Goal: Task Accomplishment & Management: Use online tool/utility

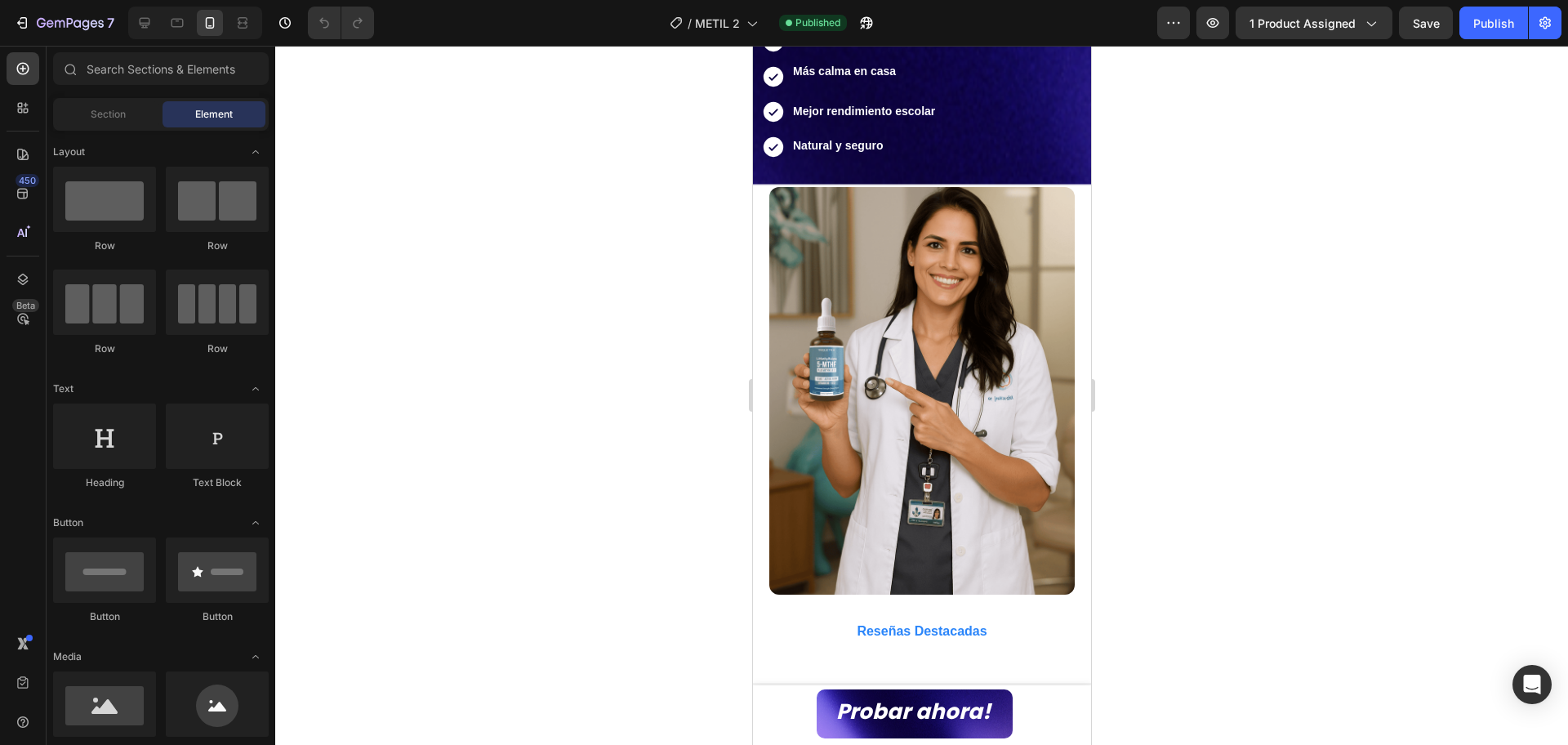
scroll to position [1224, 0]
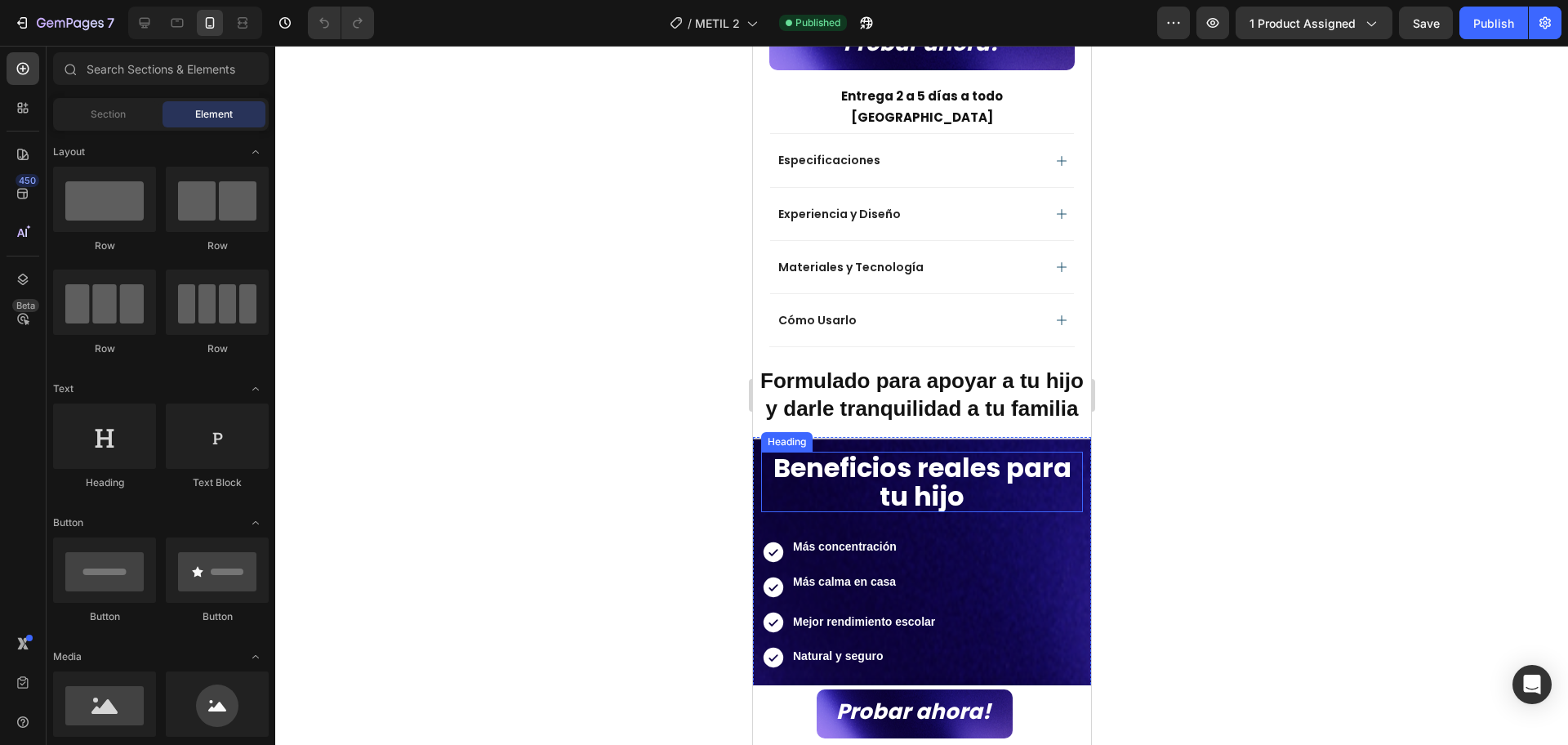
click at [887, 458] on strong "Beneficios reales para tu hijo" at bounding box center [921, 481] width 298 height 65
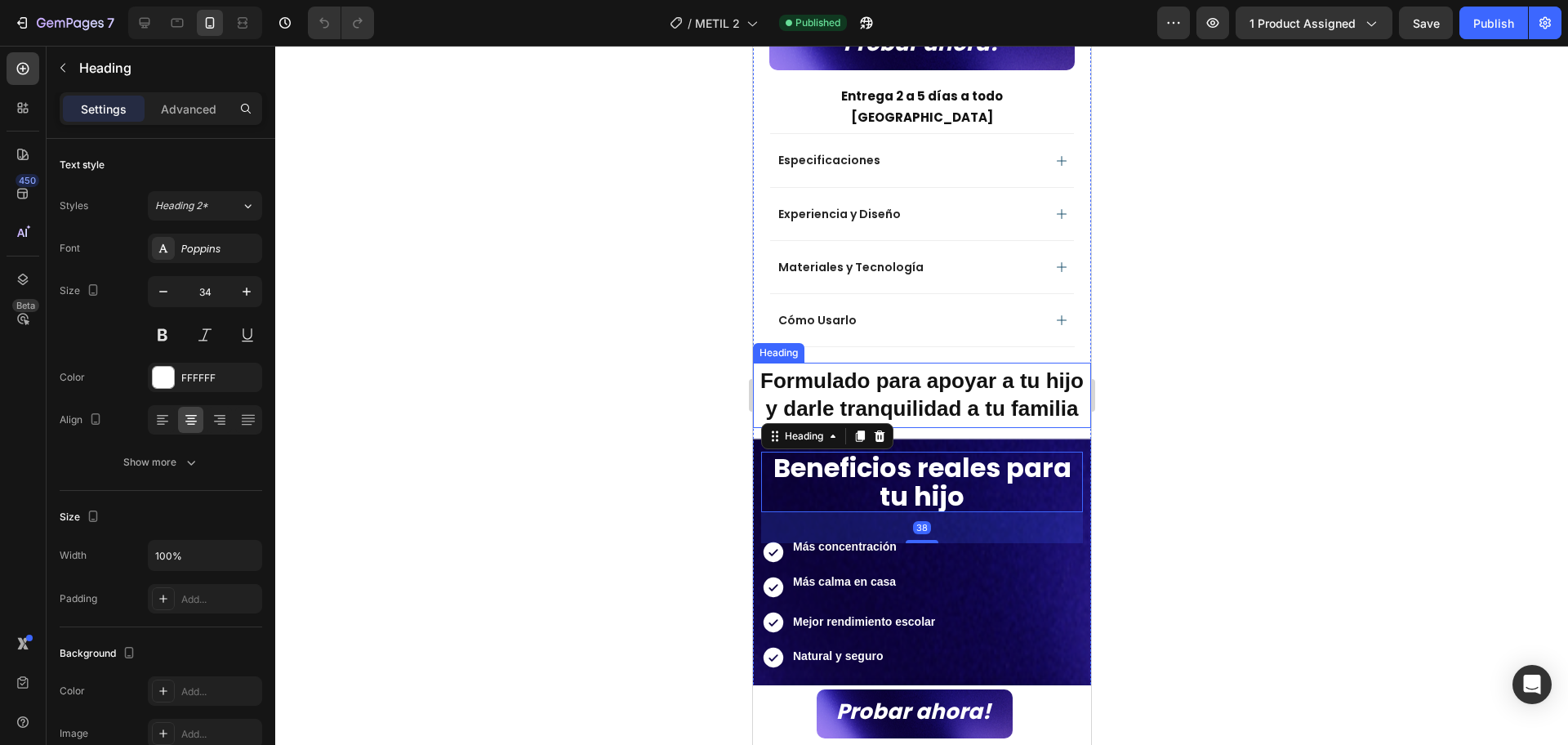
click at [1018, 369] on strong "Formulado para apoyar a tu hijo y darle tranquilidad a tu familia" at bounding box center [921, 395] width 323 height 52
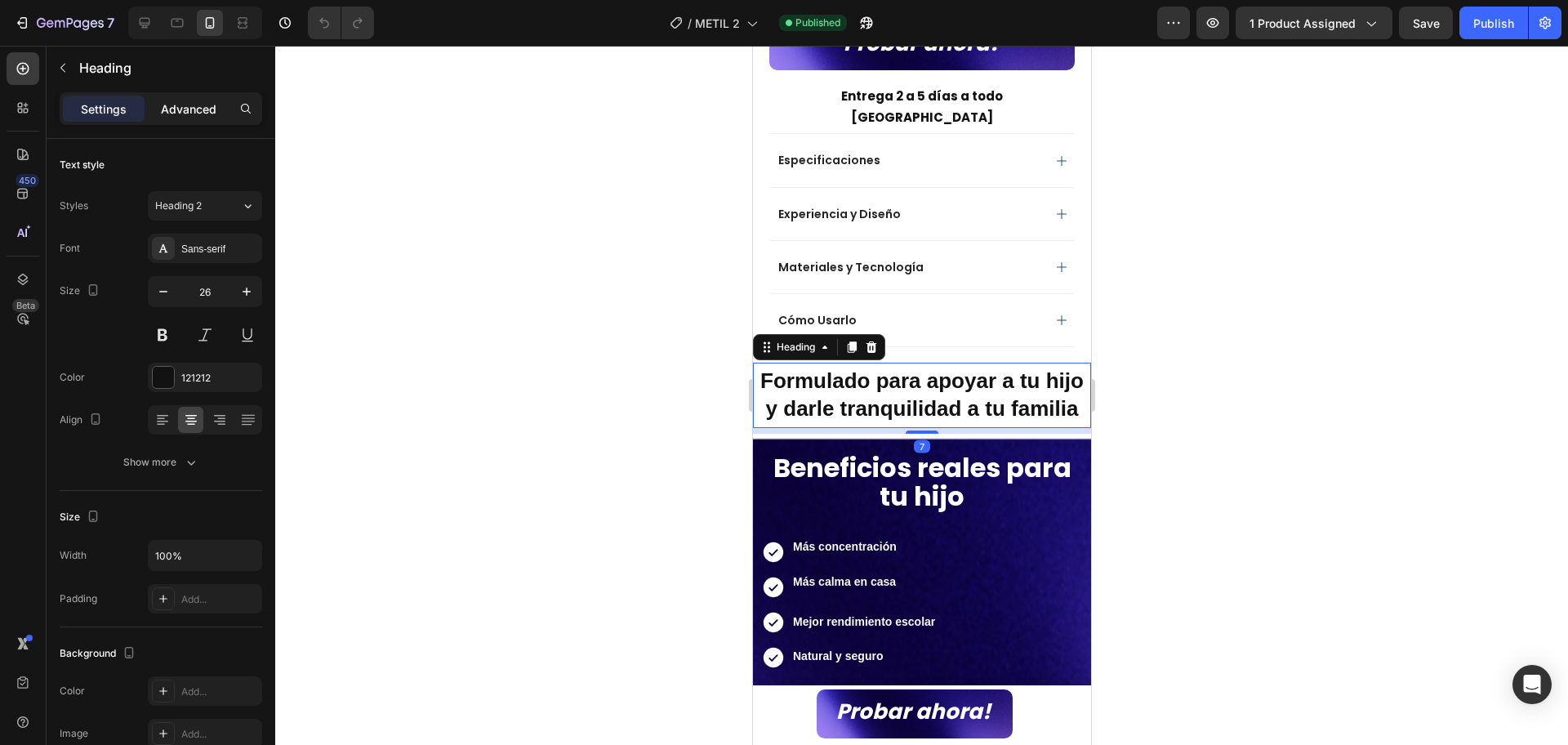
click at [195, 101] on p "Advanced" at bounding box center [189, 109] width 56 height 17
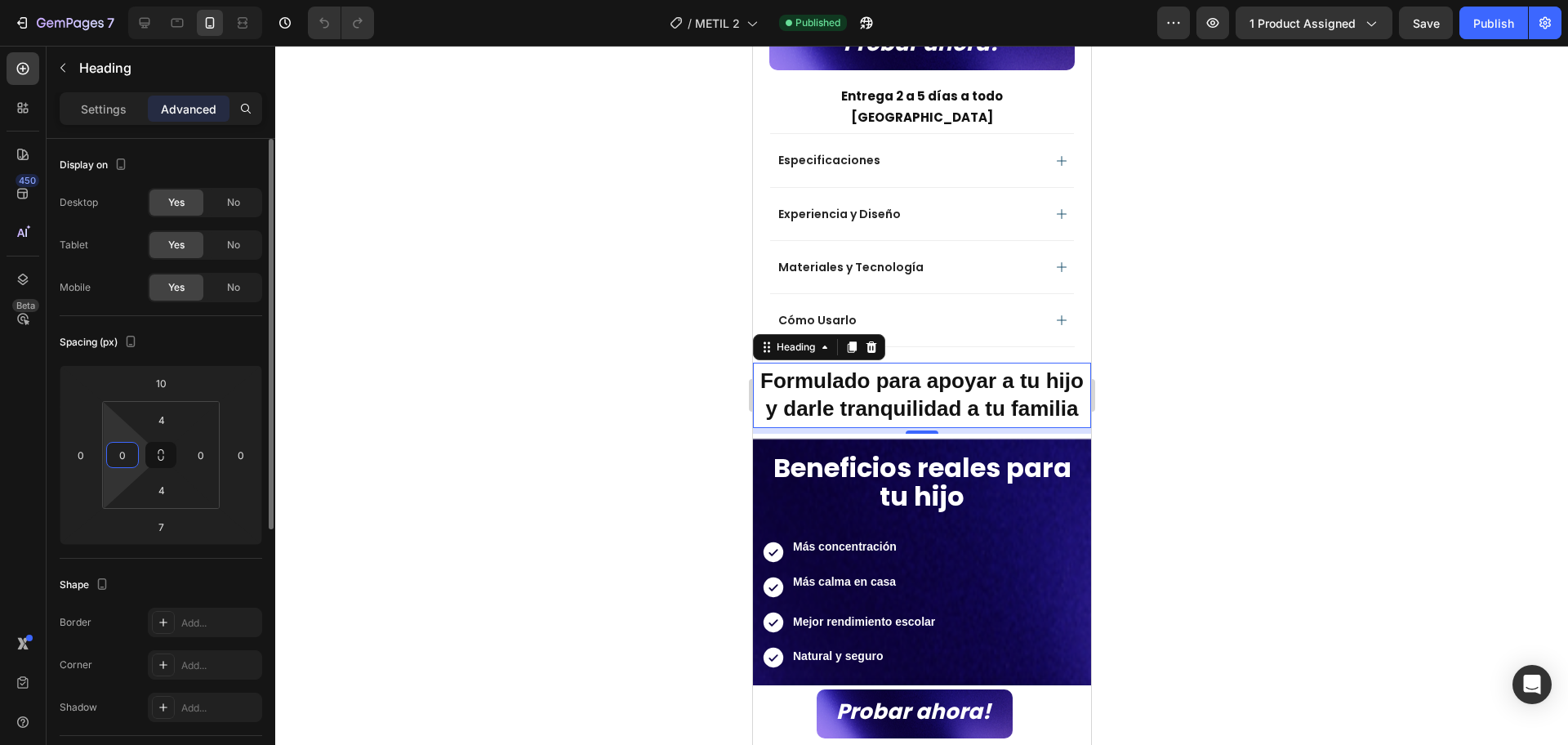
click at [118, 456] on input "0" at bounding box center [122, 454] width 25 height 25
type input "5"
click at [206, 450] on input "0" at bounding box center [200, 454] width 25 height 25
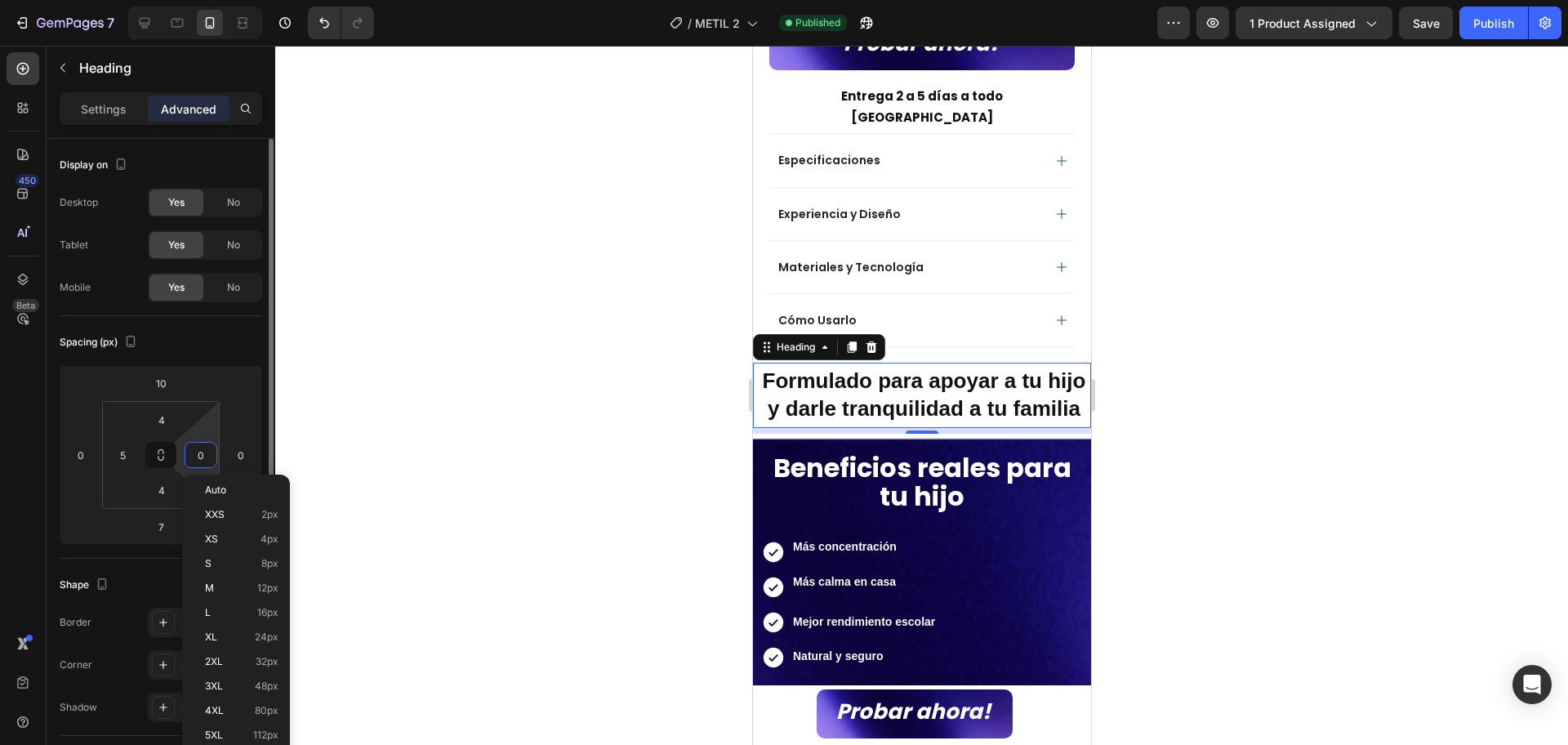
type input "5"
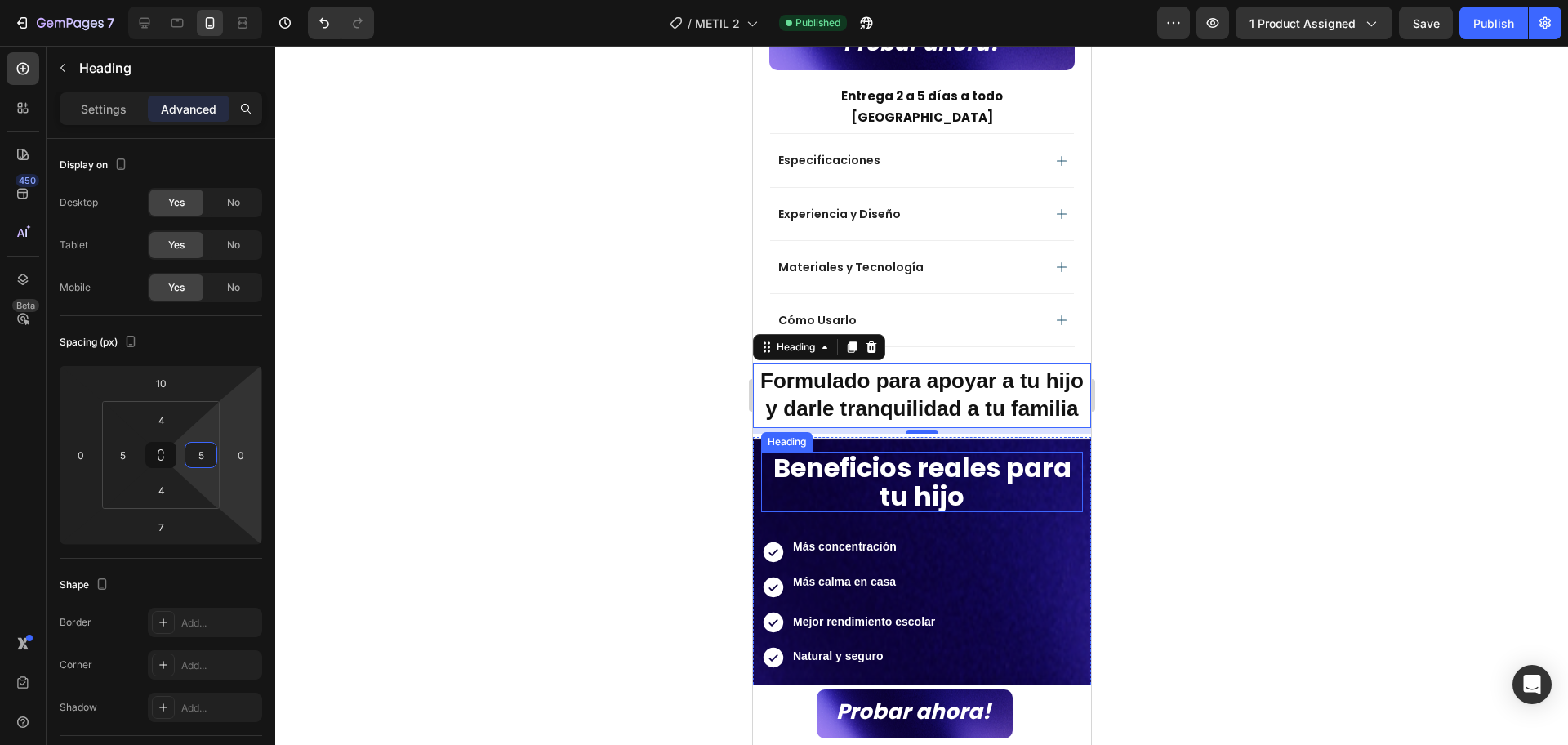
click at [923, 471] on strong "Beneficios reales para tu hijo" at bounding box center [921, 481] width 298 height 65
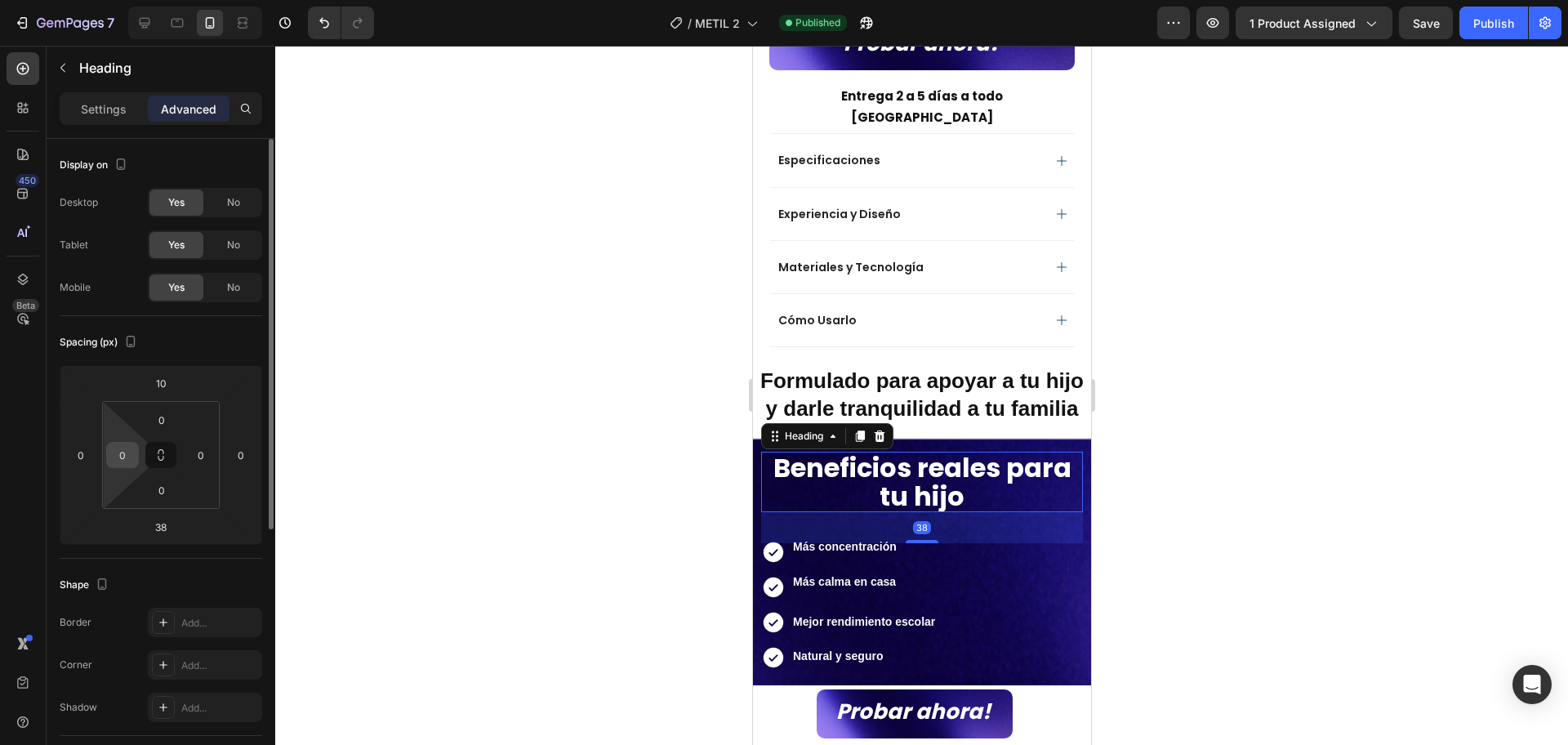
click at [129, 452] on input "0" at bounding box center [122, 454] width 25 height 25
type input "5"
click at [199, 450] on input "0" at bounding box center [200, 454] width 25 height 25
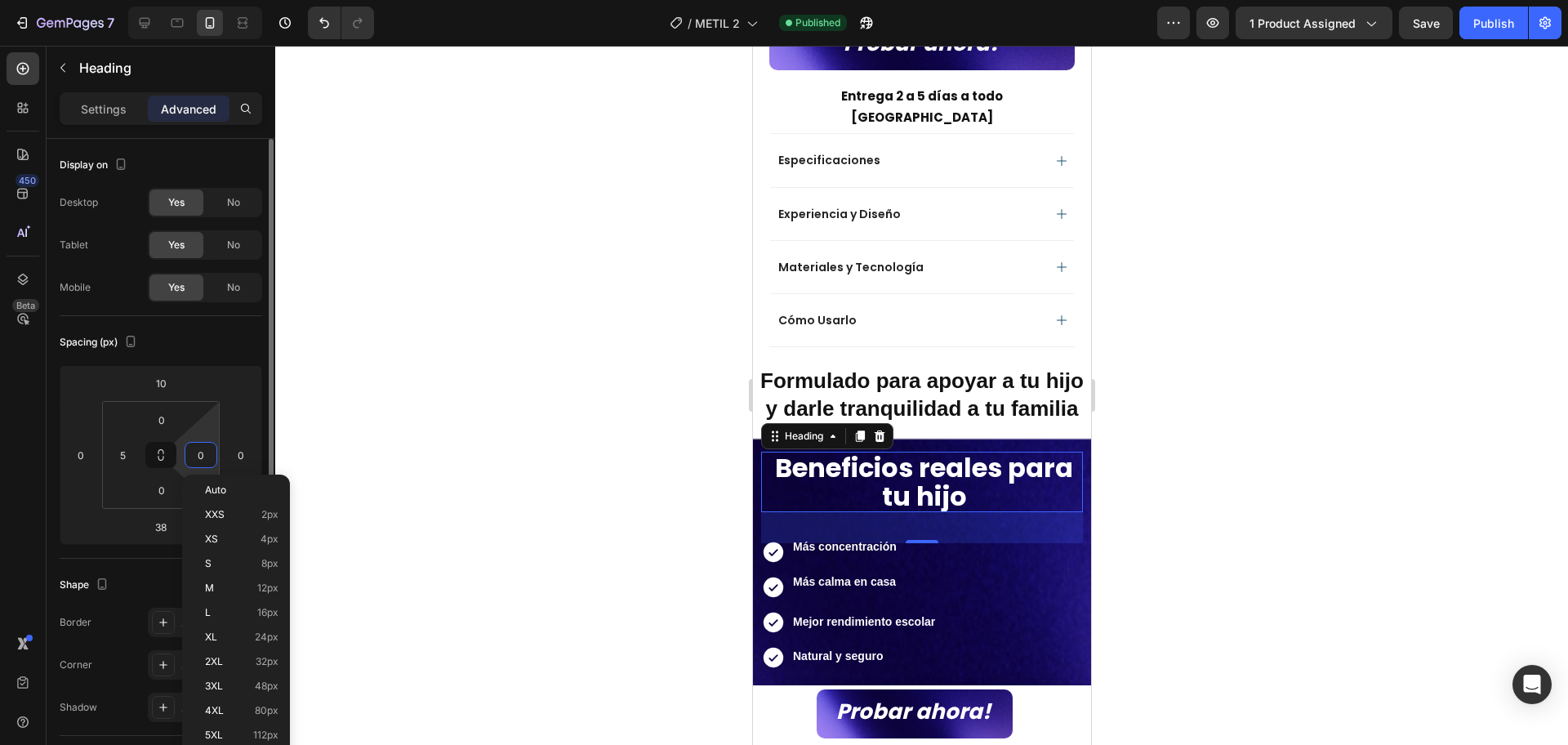
type input "5"
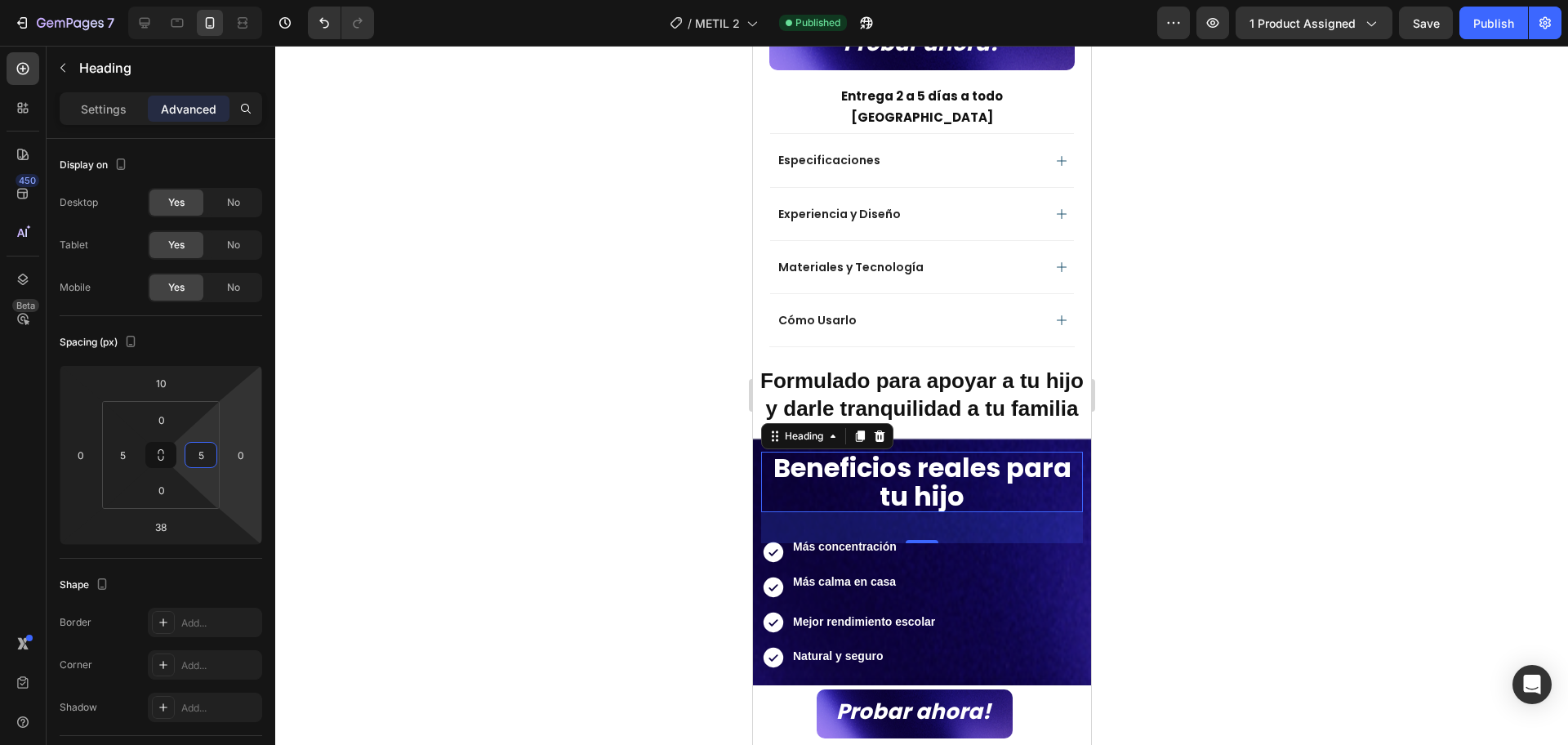
click at [1197, 457] on div at bounding box center [921, 395] width 1293 height 699
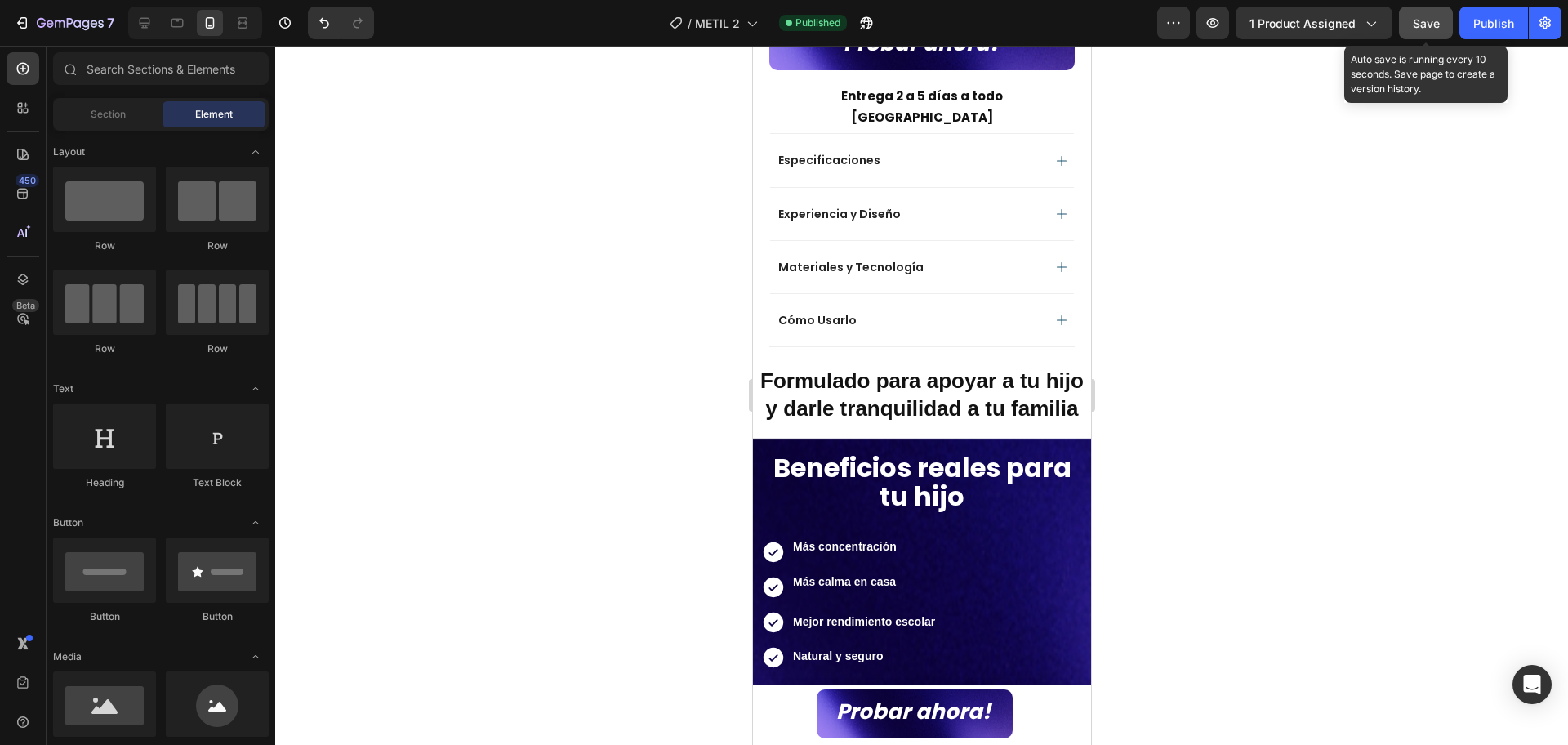
click at [1407, 25] on button "Save" at bounding box center [1426, 23] width 54 height 33
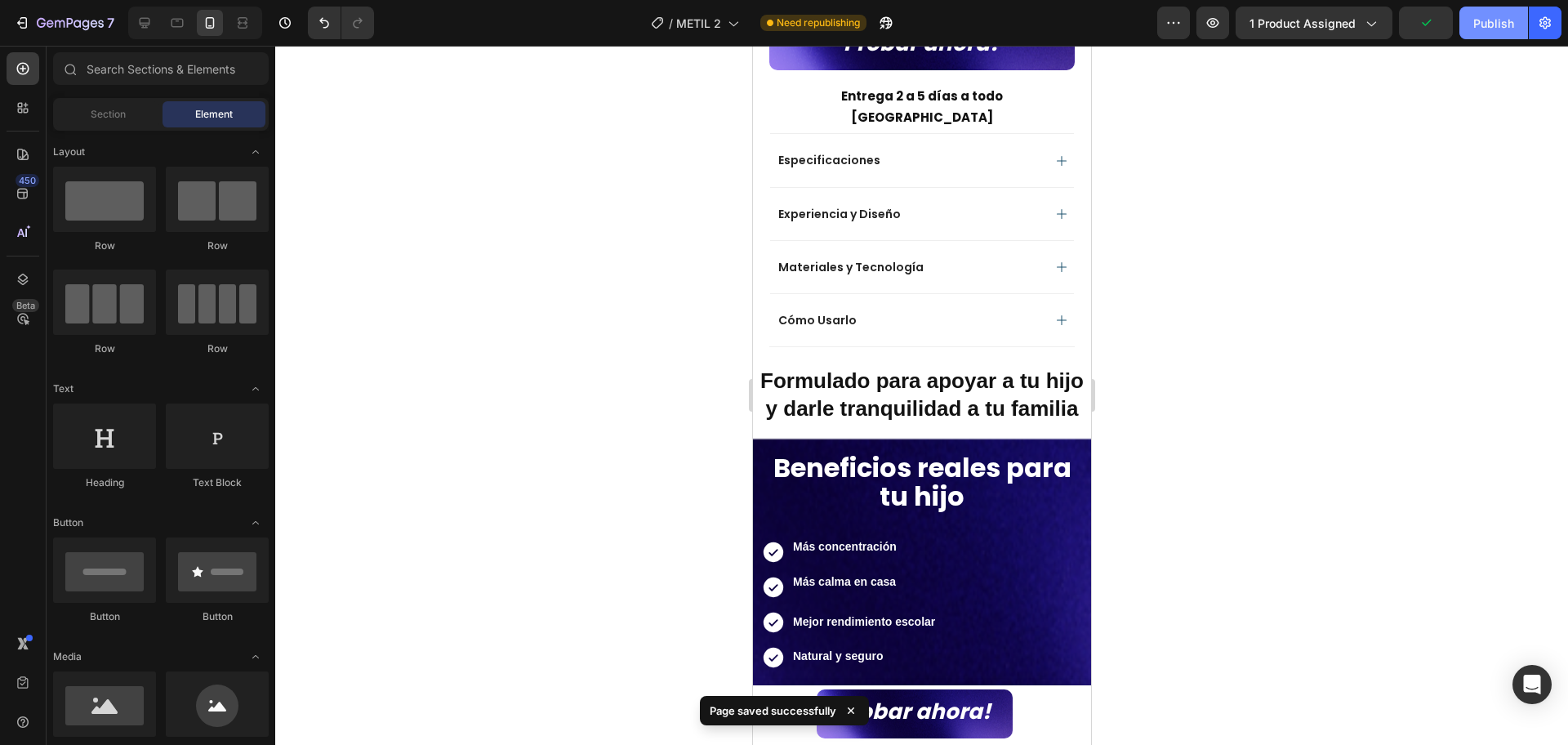
click at [1476, 19] on div "Publish" at bounding box center [1494, 23] width 41 height 17
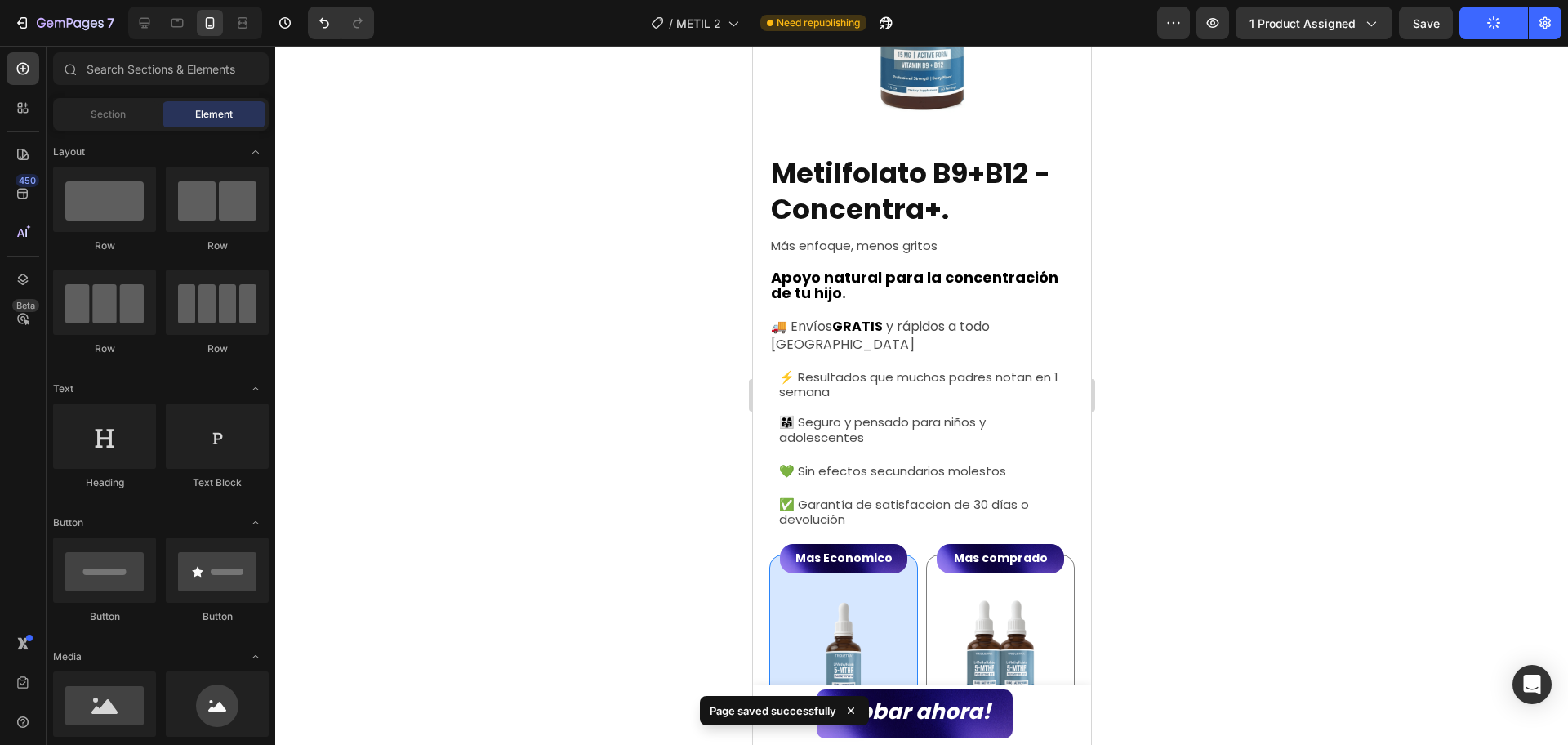
scroll to position [204, 0]
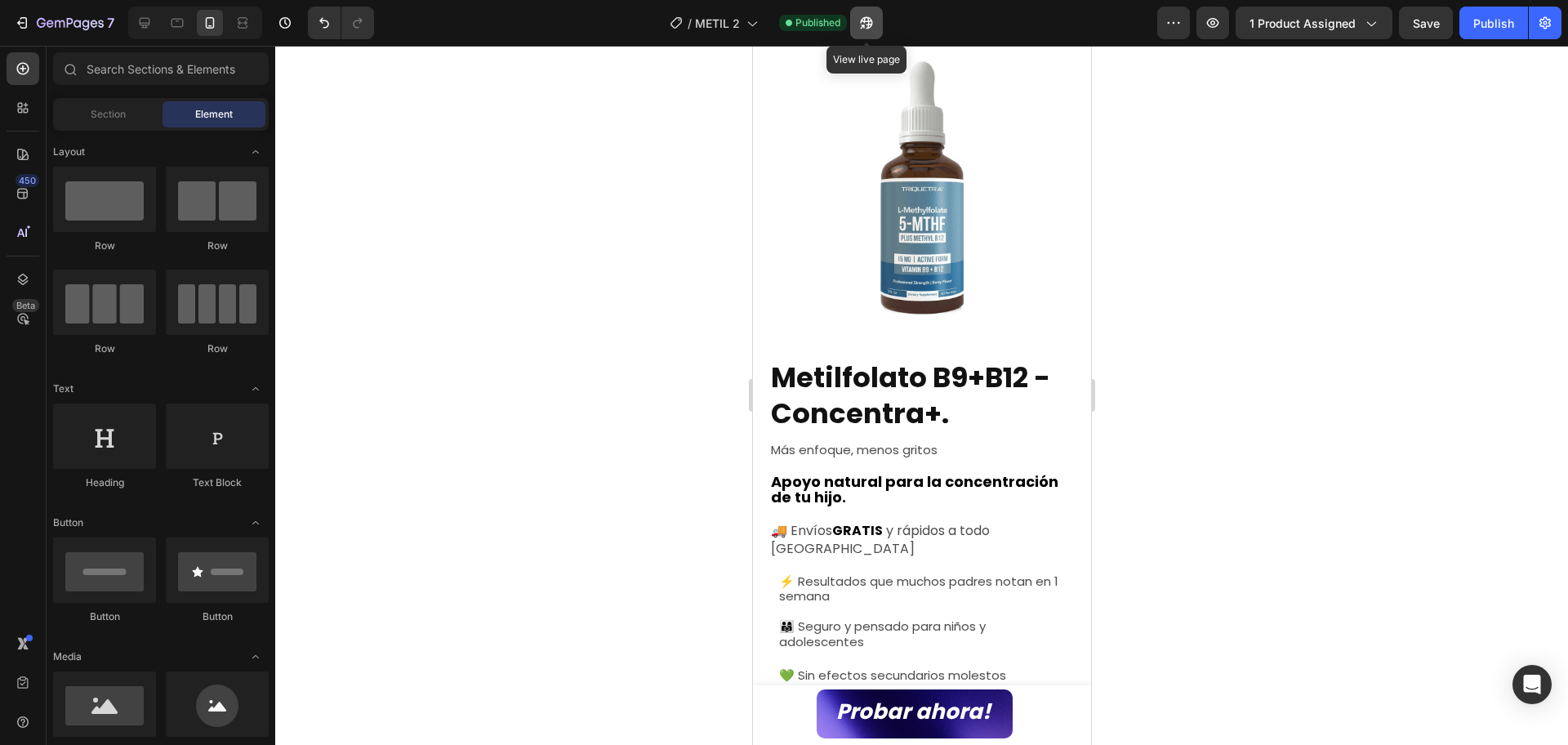
click at [877, 24] on button "button" at bounding box center [866, 23] width 33 height 33
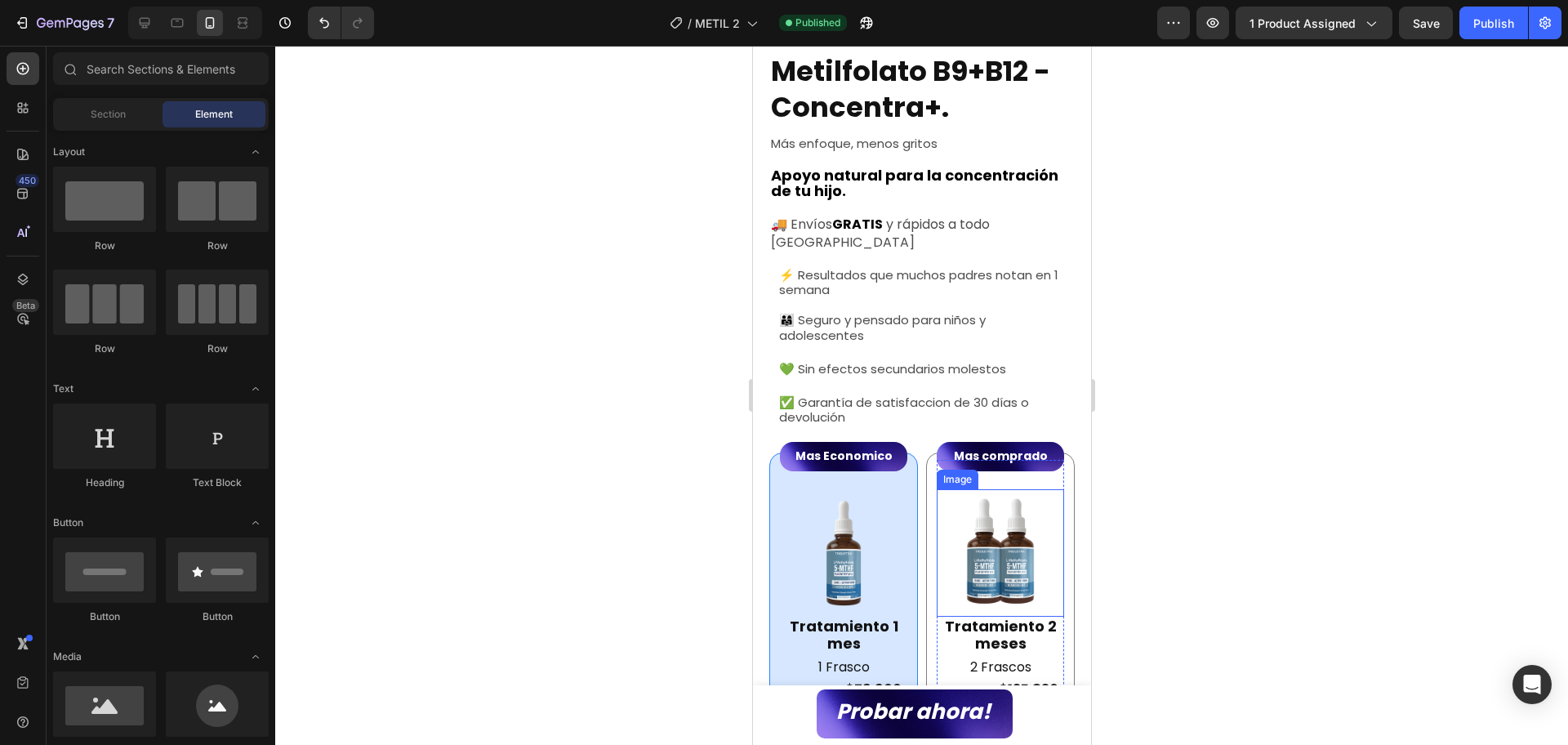
scroll to position [817, 0]
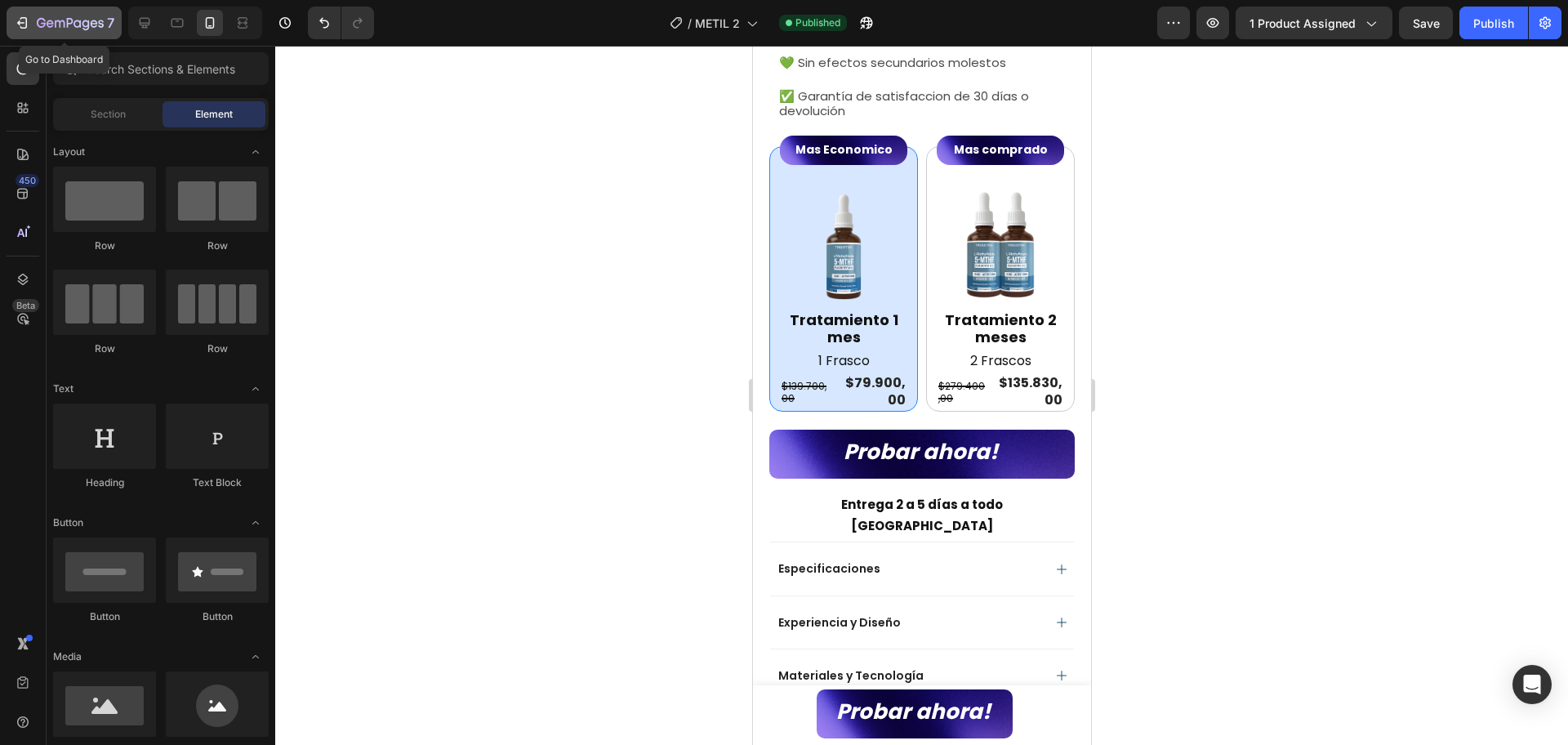
click at [81, 36] on button "7" at bounding box center [64, 23] width 115 height 33
